Goal: Find specific page/section: Find specific page/section

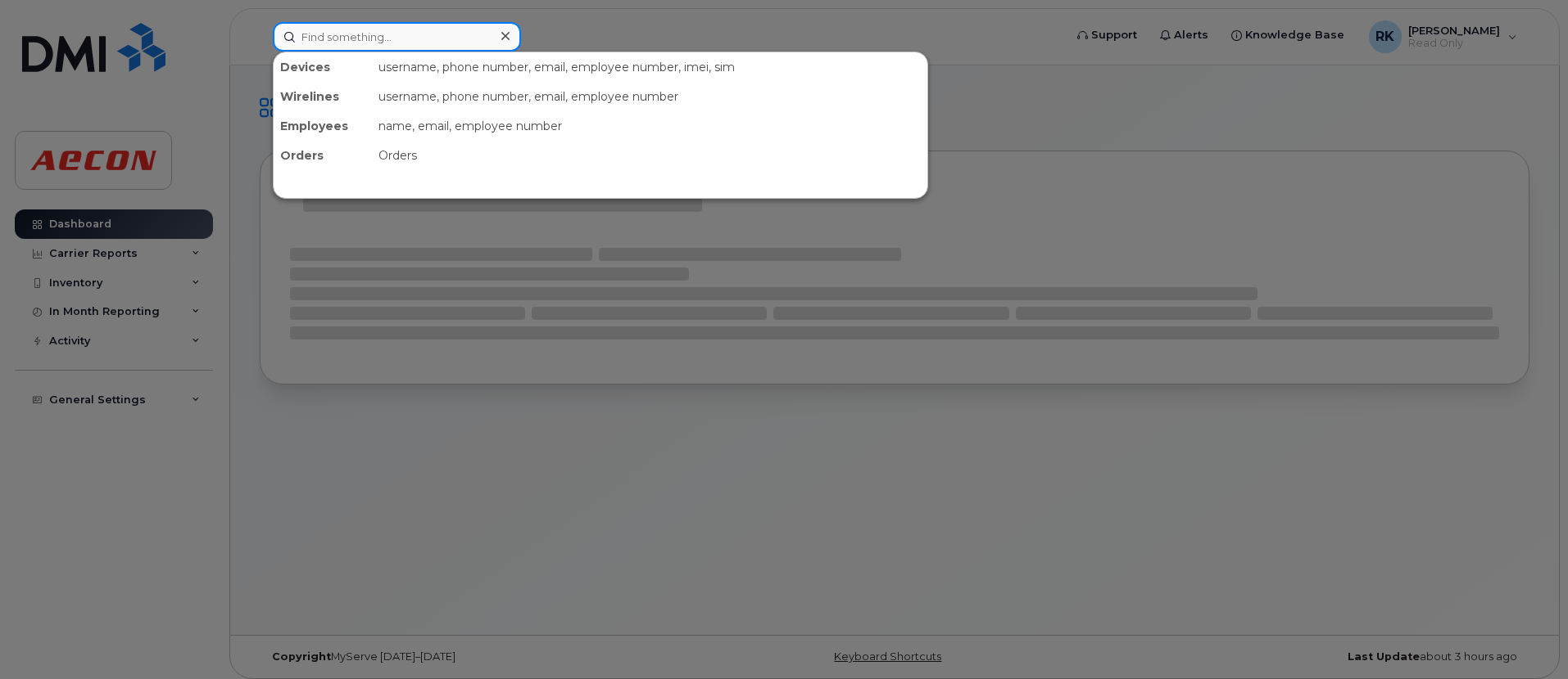
click at [382, 39] on input at bounding box center [397, 37] width 248 height 29
paste input "89302610104317853055"
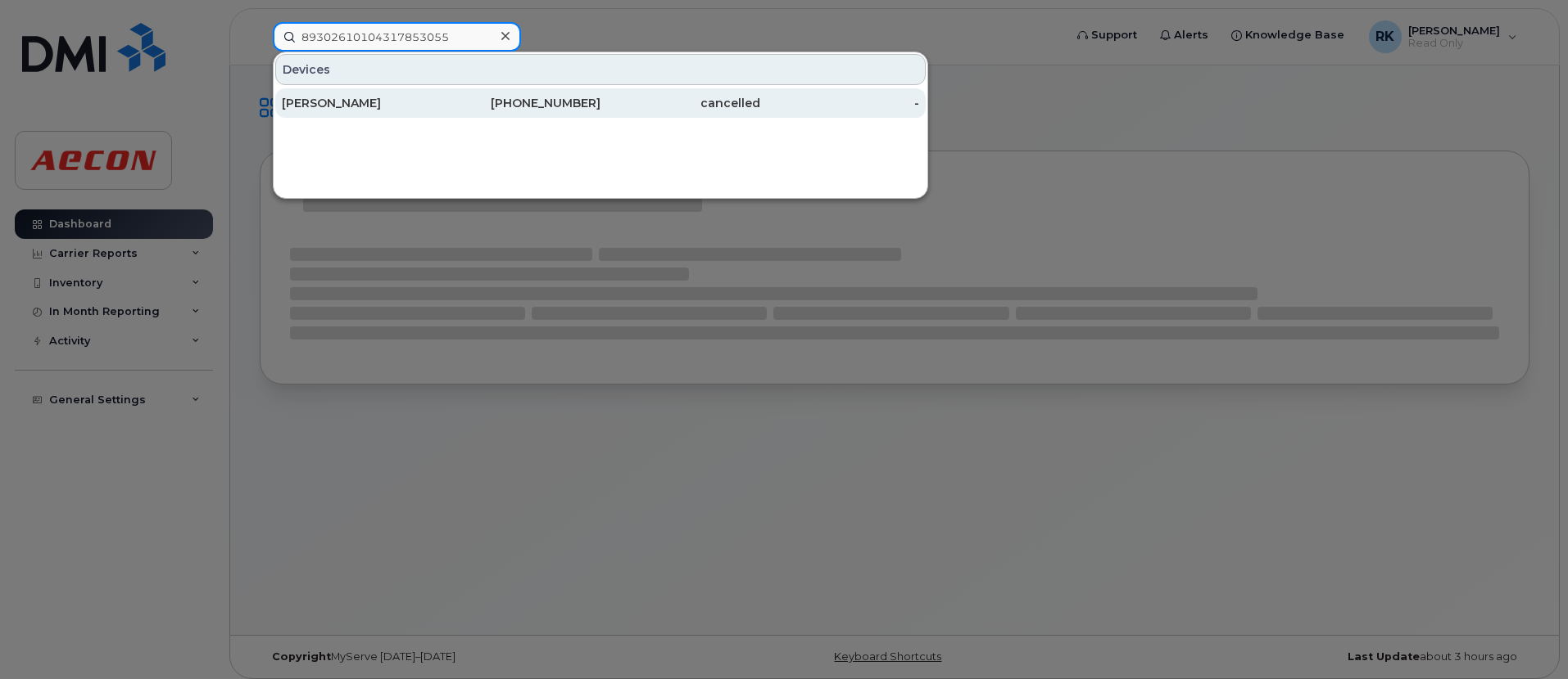
type input "89302610104317853055"
click at [351, 103] on div "[PERSON_NAME]" at bounding box center [361, 102] width 160 height 16
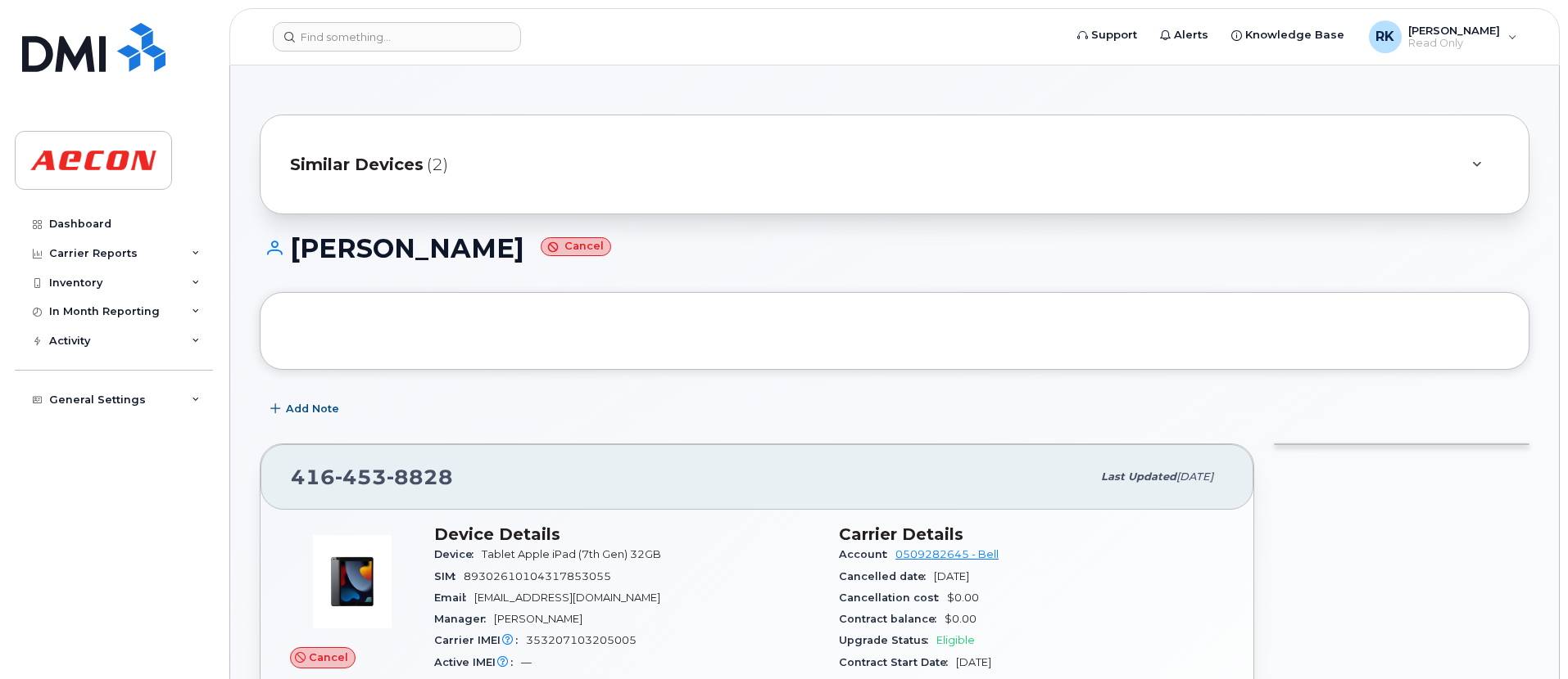
click at [795, 281] on div "[PERSON_NAME]" at bounding box center [894, 264] width 1270 height 58
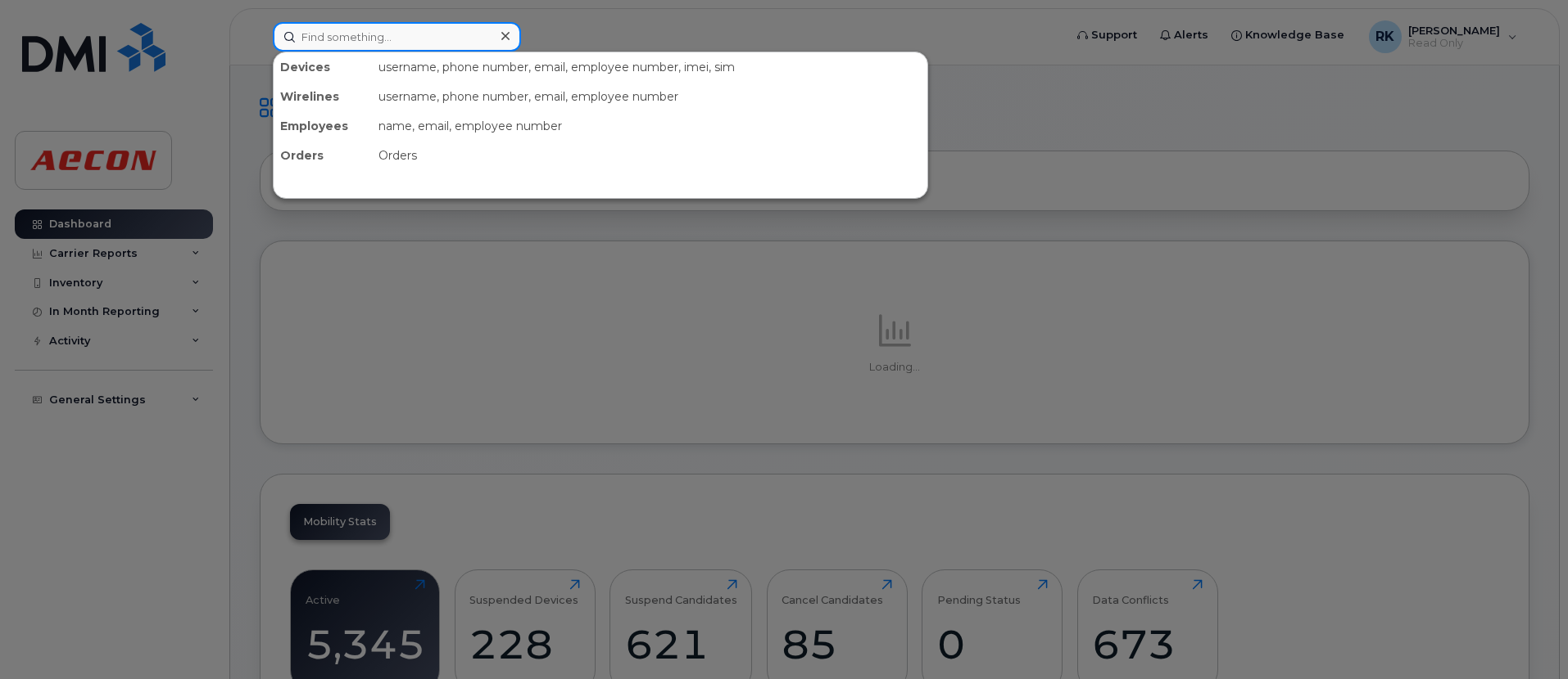
click at [371, 45] on input at bounding box center [397, 37] width 248 height 29
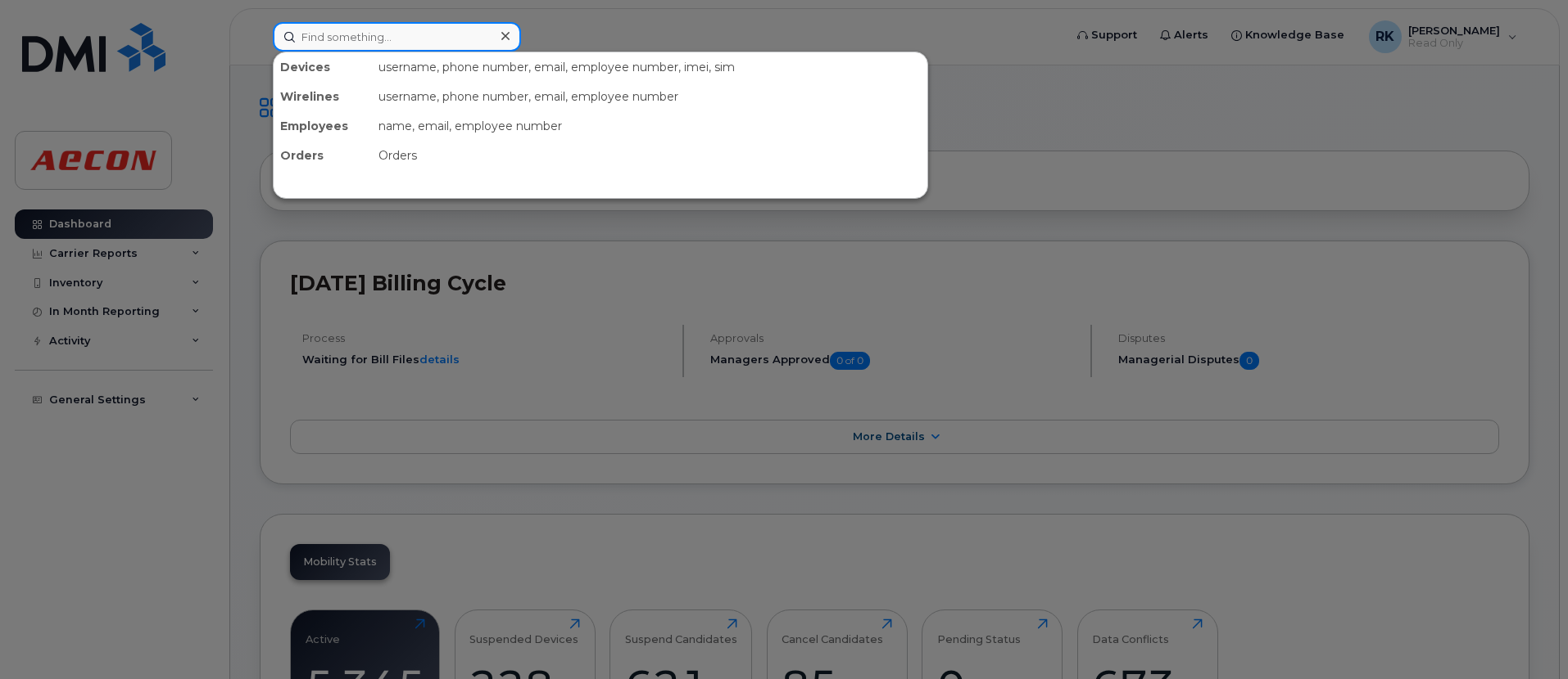
paste input "89302610104317853055"
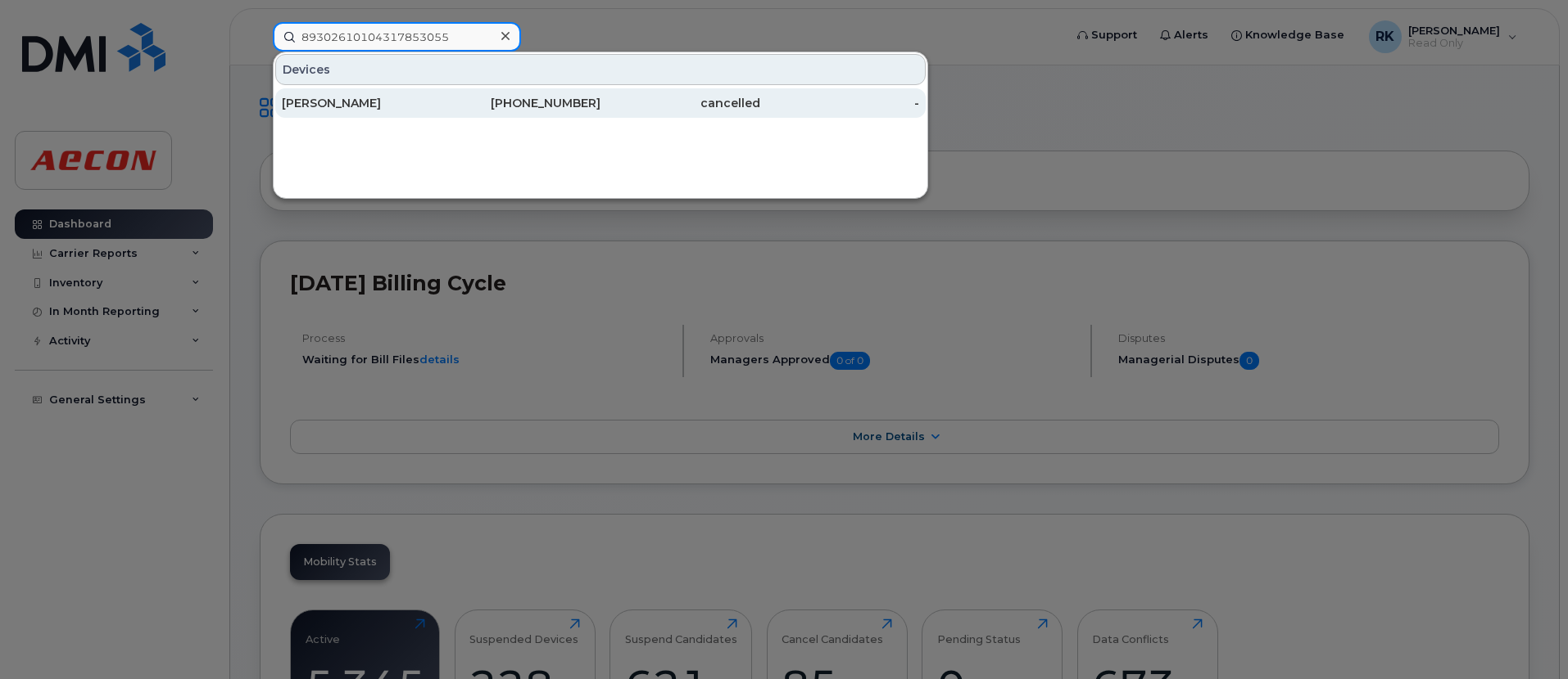
type input "89302610104317853055"
